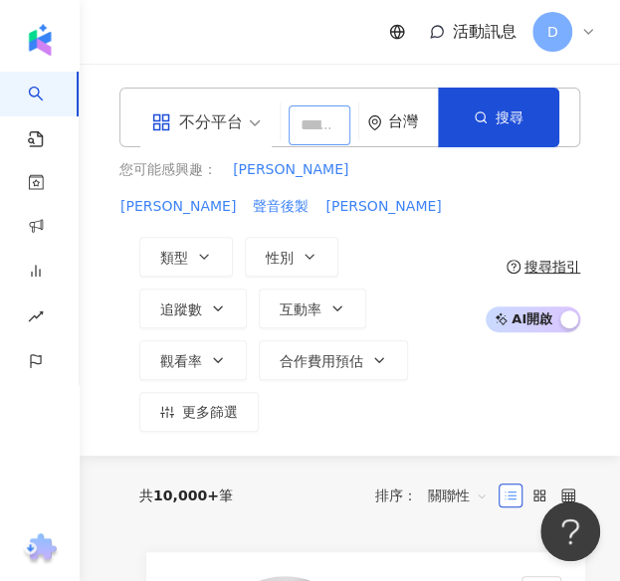
click at [312, 126] on input "search" at bounding box center [319, 125] width 62 height 40
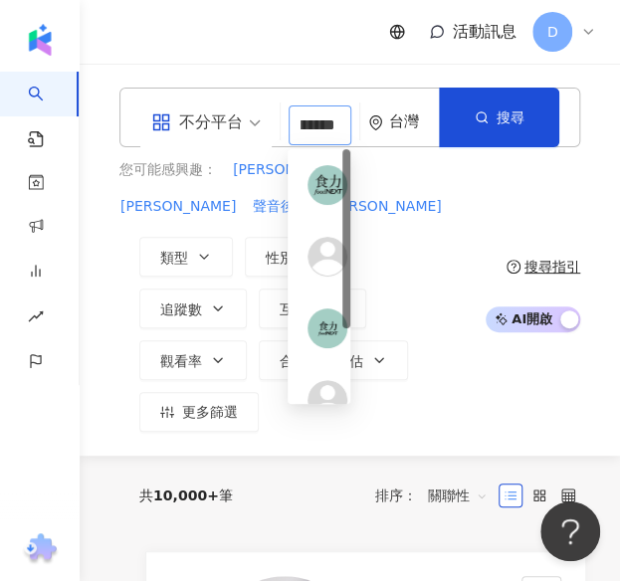
type input "*****"
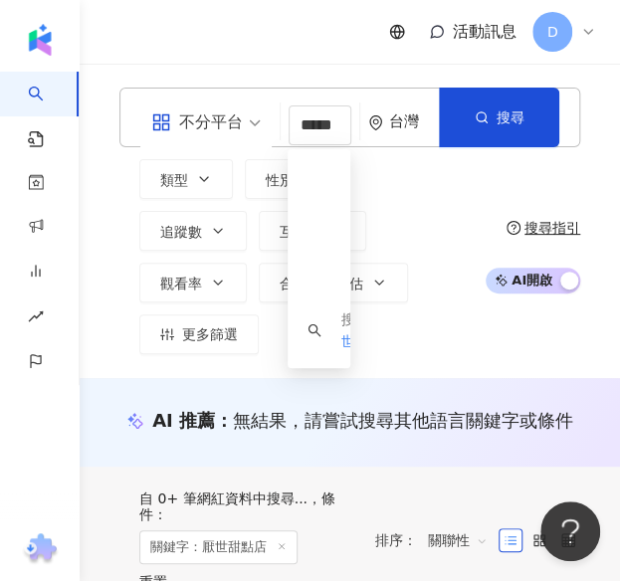
scroll to position [49, 0]
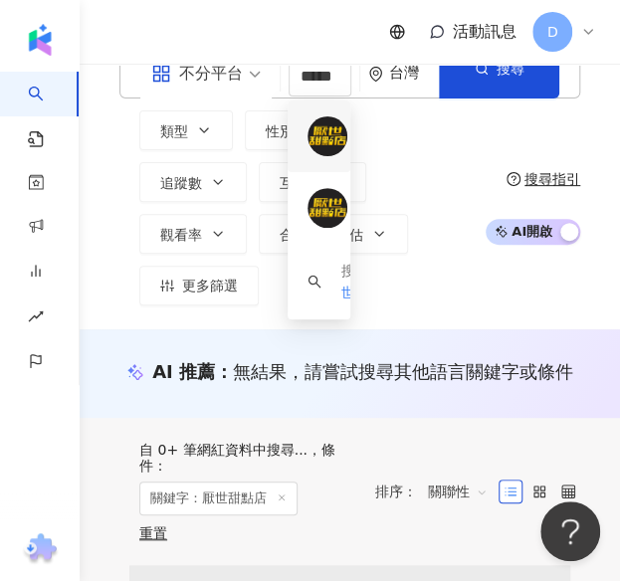
click at [336, 142] on img at bounding box center [327, 136] width 40 height 40
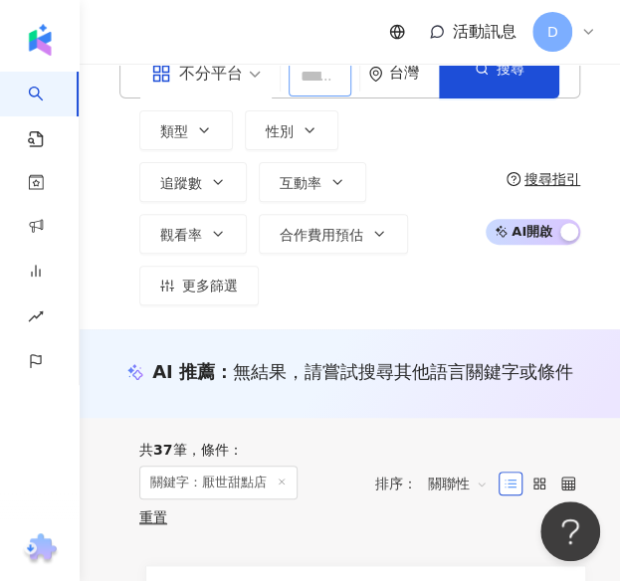
scroll to position [0, 0]
click at [313, 77] on input "search" at bounding box center [319, 77] width 63 height 40
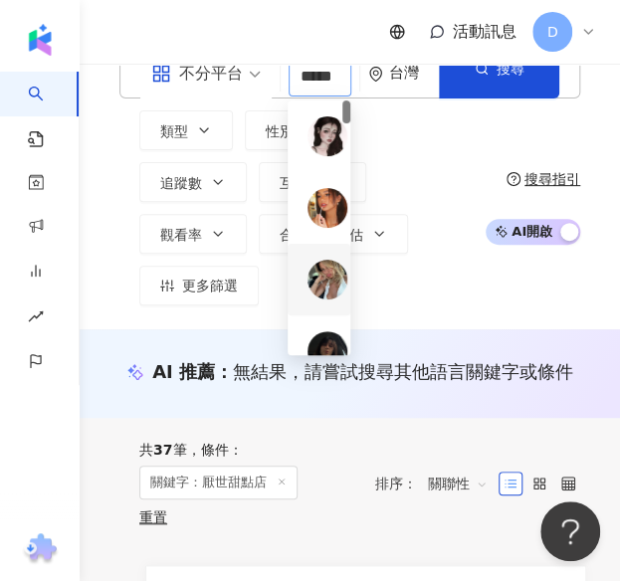
click at [314, 82] on input "*****" at bounding box center [319, 77] width 63 height 40
paste input "*****"
type input "**********"
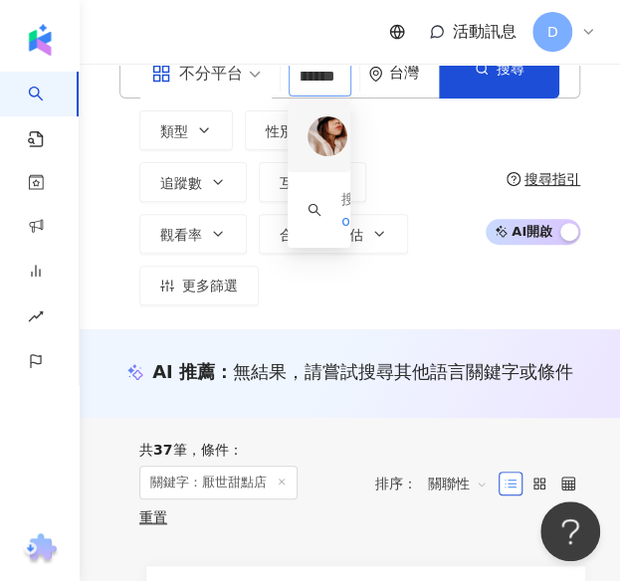
click at [329, 144] on img at bounding box center [327, 136] width 40 height 40
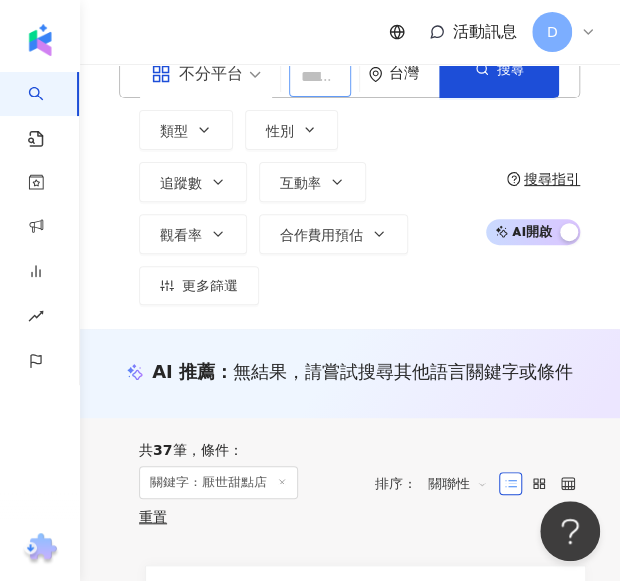
scroll to position [0, 0]
click at [314, 79] on input "search" at bounding box center [319, 77] width 63 height 40
paste input "******"
type input "******"
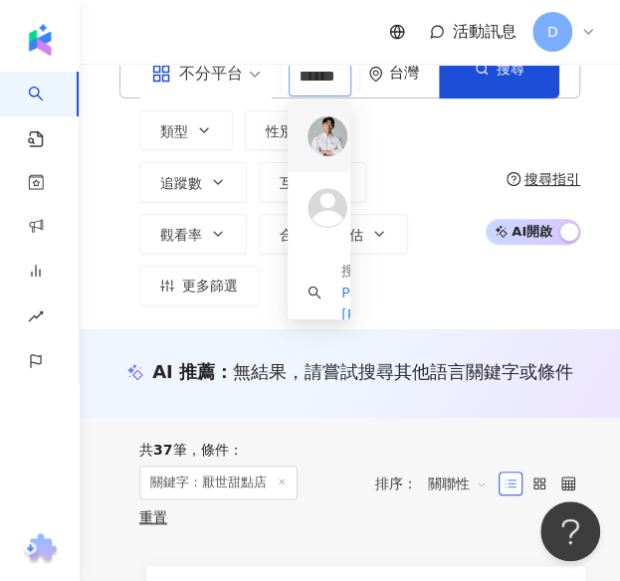
click at [321, 124] on img at bounding box center [327, 136] width 40 height 40
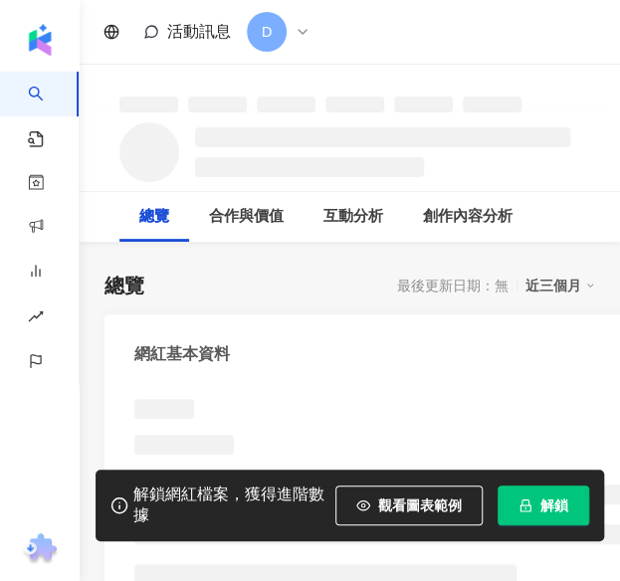
click at [517, 498] on button "解鎖" at bounding box center [543, 505] width 92 height 40
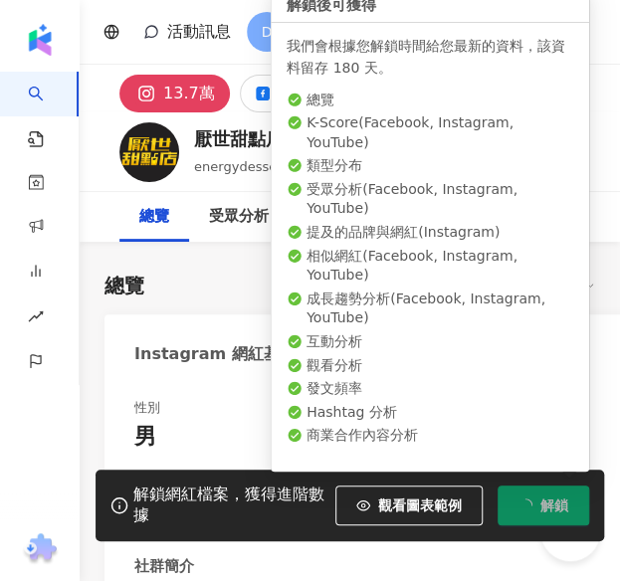
click at [205, 295] on div "總覽 最後更新日期：[DATE] 近三個月" at bounding box center [349, 286] width 490 height 28
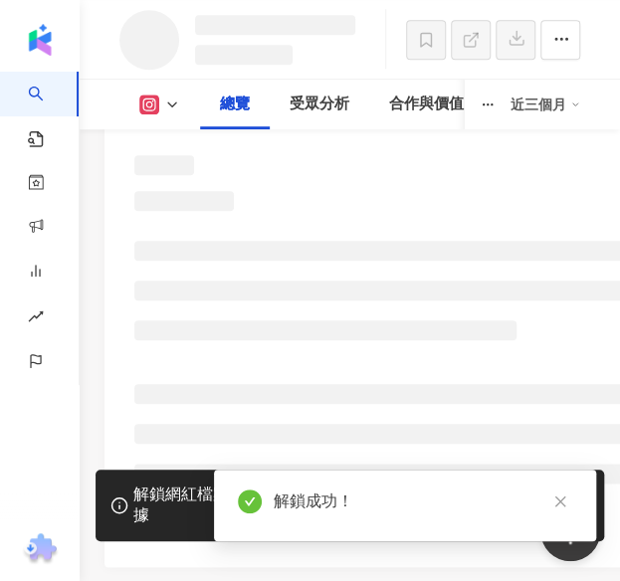
scroll to position [330, 0]
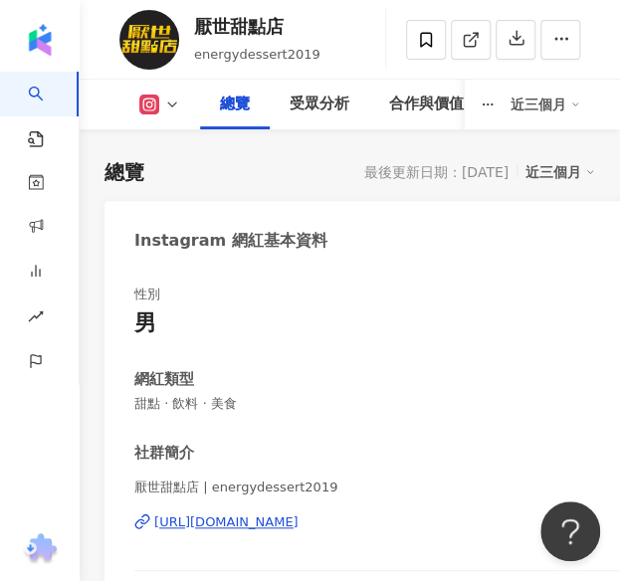
scroll to position [101, 0]
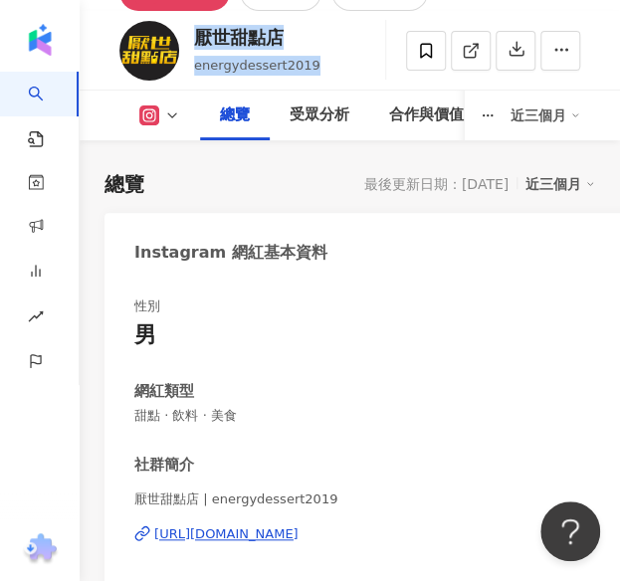
drag, startPoint x: 195, startPoint y: 36, endPoint x: 366, endPoint y: 30, distance: 171.2
click at [366, 30] on div "厭世甜點店 energydessert2019 追蹤數 136,925 互動率 3.28% 觀看率 145%" at bounding box center [350, 50] width 540 height 79
click at [300, 25] on div "厭世甜點店" at bounding box center [257, 37] width 126 height 25
drag, startPoint x: 285, startPoint y: 32, endPoint x: 189, endPoint y: 25, distance: 96.7
click at [189, 25] on div "厭世甜點店 energydessert2019 追蹤數 136,925 互動率 3.28% 觀看率 145%" at bounding box center [350, 50] width 540 height 79
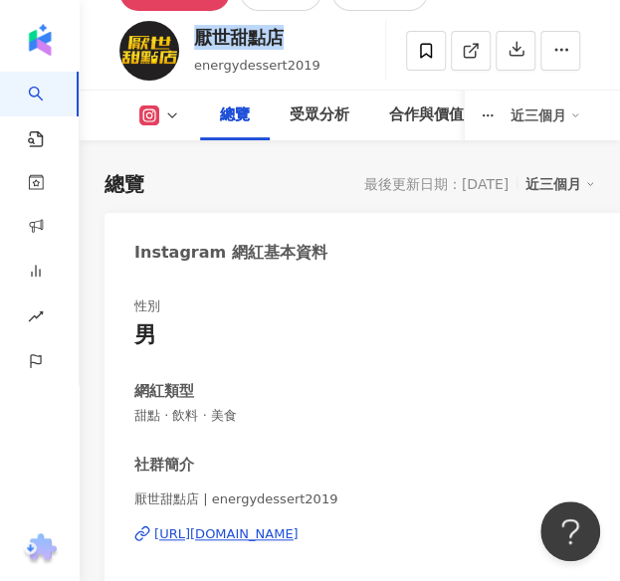
copy div "厭世甜點店"
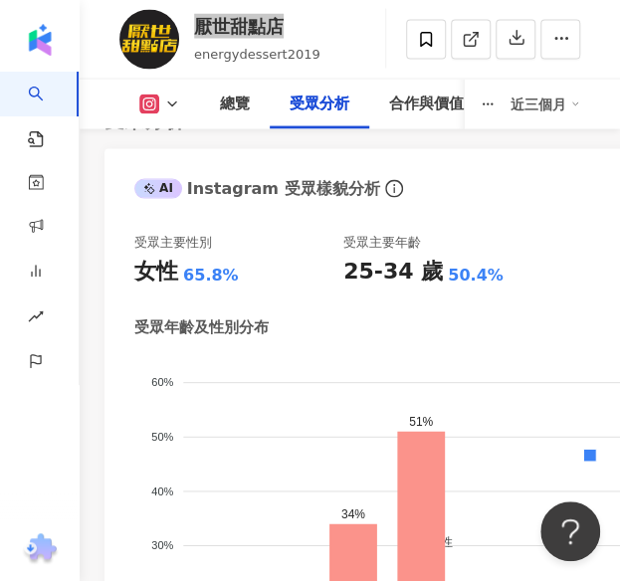
scroll to position [2796, 0]
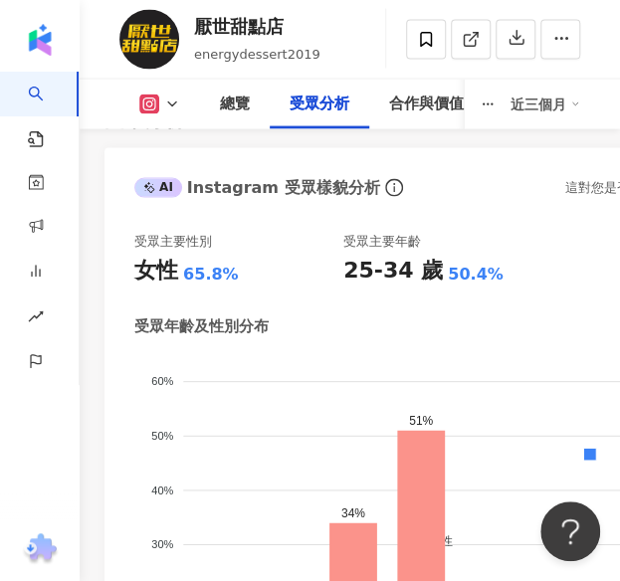
click at [428, 275] on div "受眾主要性別 女性 65.8% 受眾主要年齡 25-34 歲 50.4% 受眾年齡及性別分布 男性 女性 60% 60% 50% 50% 40% 40% 30…" at bounding box center [447, 494] width 627 height 523
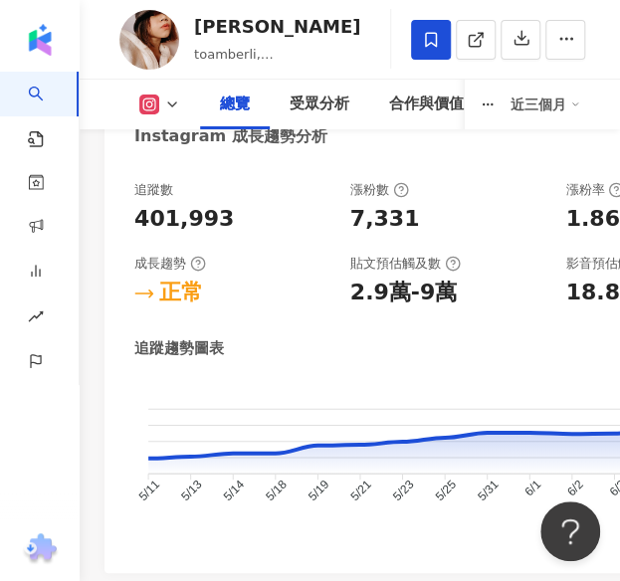
scroll to position [1637, 0]
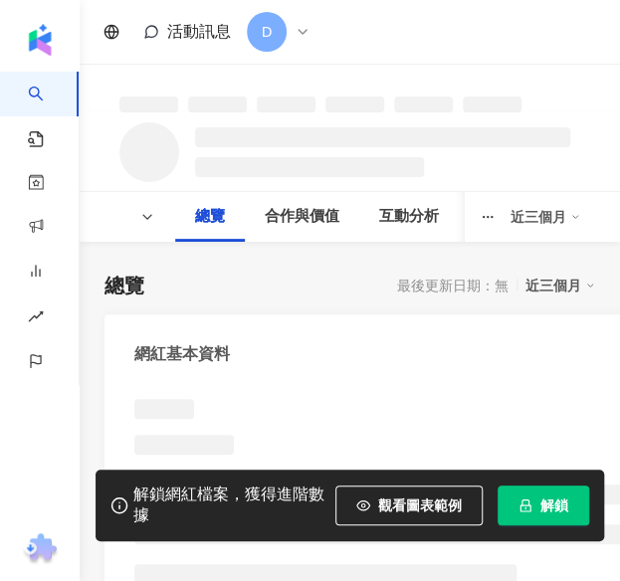
click at [536, 498] on button "解鎖" at bounding box center [543, 505] width 92 height 40
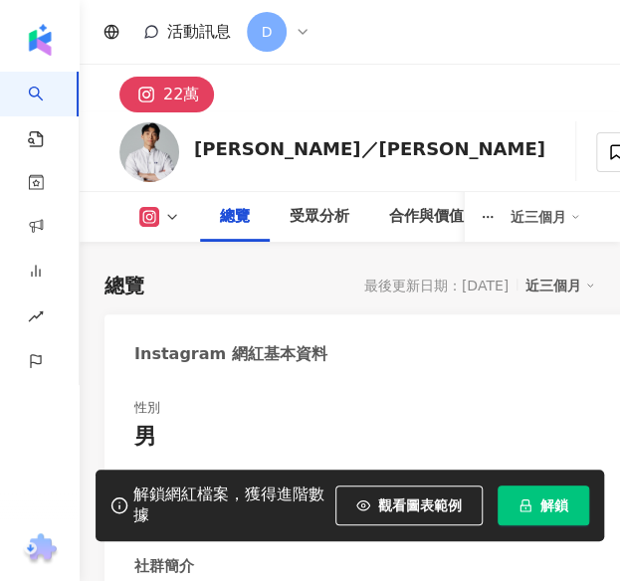
click at [537, 496] on button "解鎖" at bounding box center [543, 505] width 92 height 40
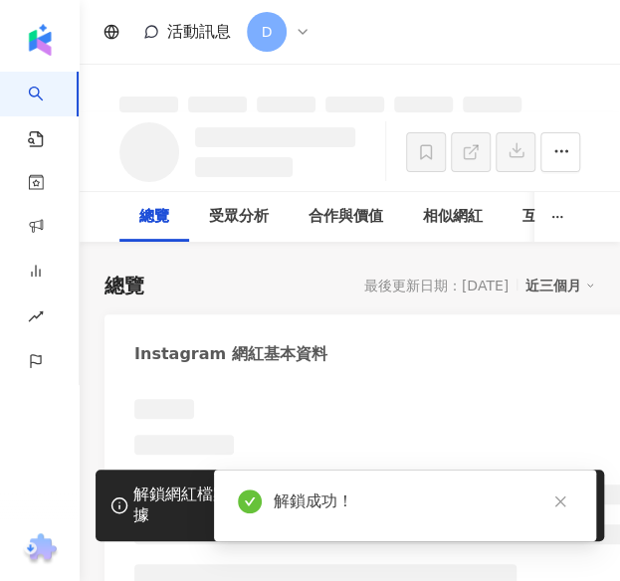
click at [204, 355] on div "Instagram 網紅基本資料" at bounding box center [230, 354] width 193 height 22
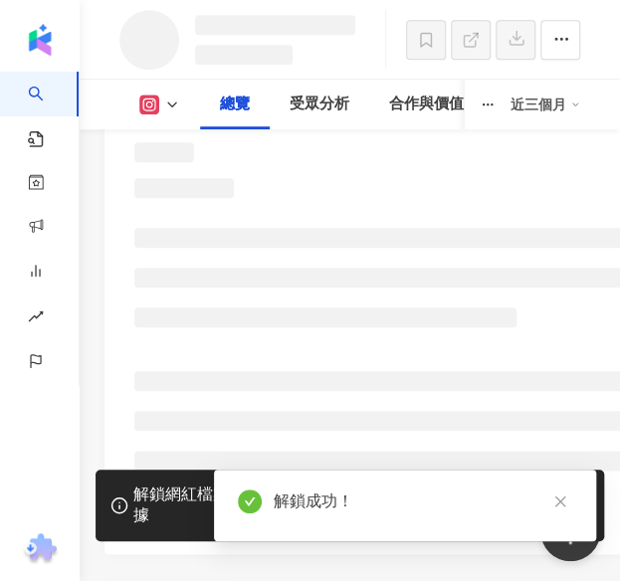
scroll to position [286, 0]
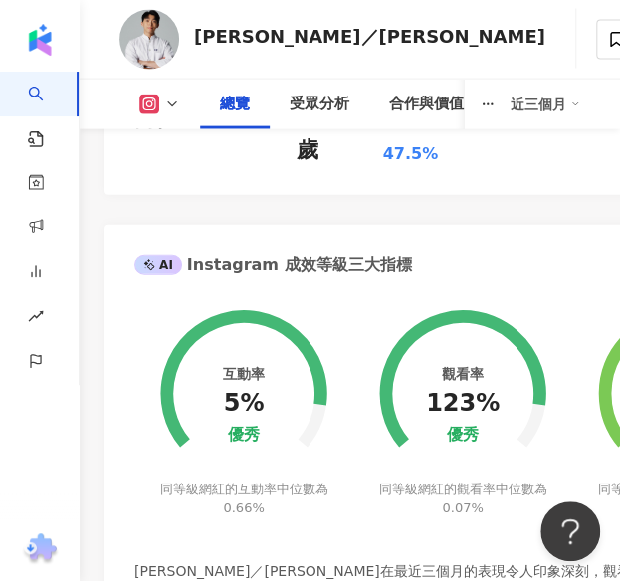
scroll to position [1056, 0]
